Goal: Download file/media

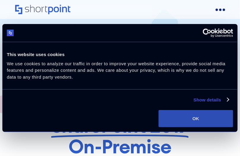
click at [170, 118] on button "OK" at bounding box center [195, 118] width 74 height 17
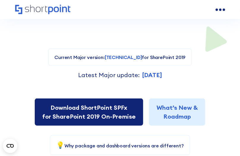
drag, startPoint x: 68, startPoint y: 69, endPoint x: 76, endPoint y: 110, distance: 42.3
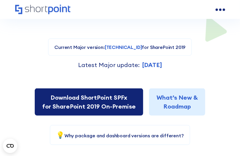
click at [89, 106] on link "Download ShortPoint SPFx for SharePoint 2019 On-Premise" at bounding box center [89, 101] width 108 height 27
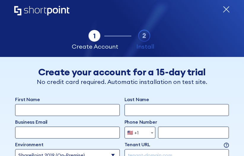
select select "SharePoint 2019 (On-Premise)"
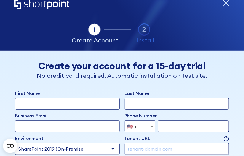
scroll to position [24, 0]
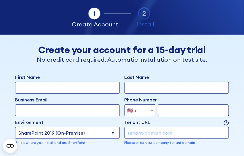
drag, startPoint x: 16, startPoint y: 57, endPoint x: 55, endPoint y: 31, distance: 46.4
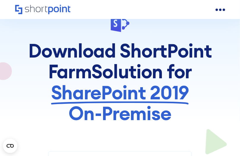
drag, startPoint x: 21, startPoint y: 75, endPoint x: 25, endPoint y: 99, distance: 24.9
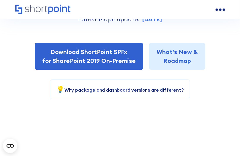
drag, startPoint x: 21, startPoint y: 86, endPoint x: 20, endPoint y: 108, distance: 22.9
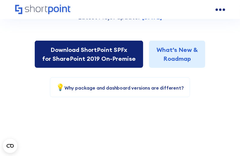
click at [91, 59] on link "Download ShortPoint SPFx for SharePoint 2019 On-Premise" at bounding box center [89, 54] width 108 height 27
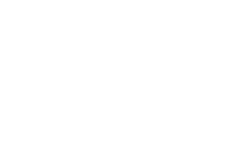
select select "SharePoint 2019 (On-Premise)"
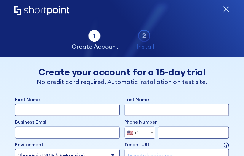
drag, startPoint x: 50, startPoint y: 70, endPoint x: 44, endPoint y: 79, distance: 11.3
